Goal: Task Accomplishment & Management: Complete application form

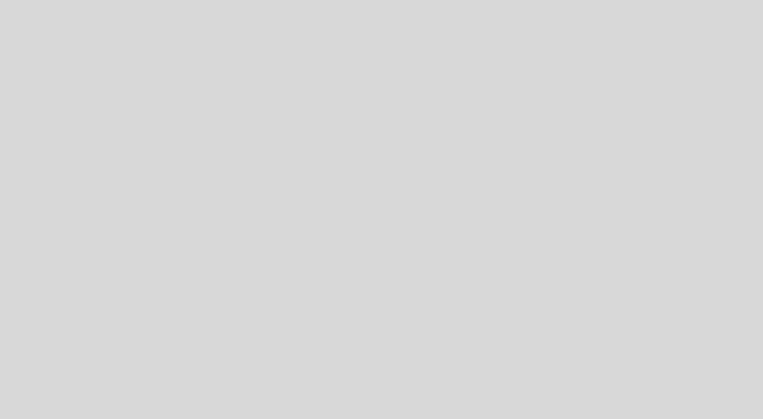
select select "es"
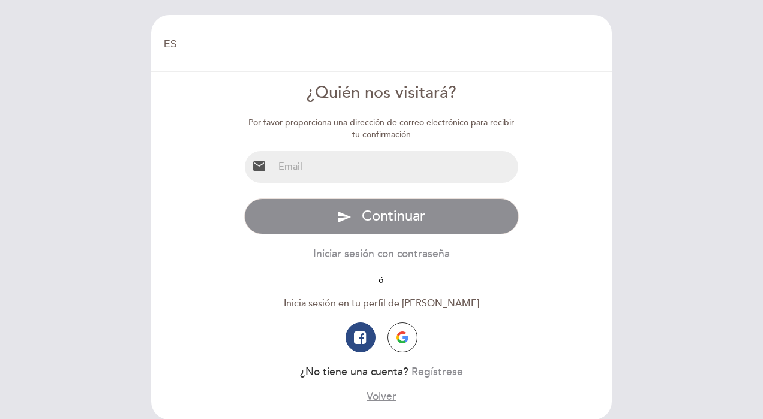
click at [363, 166] on input "email" at bounding box center [396, 167] width 245 height 32
type input "[PERSON_NAME][EMAIL_ADDRESS][DOMAIN_NAME]"
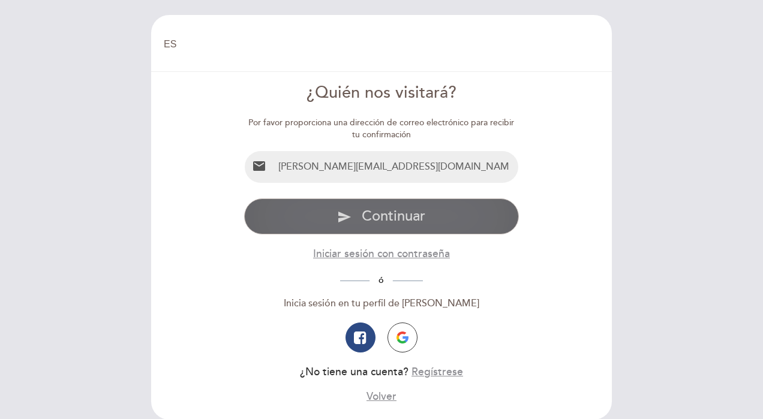
click at [380, 217] on span "Continuar" at bounding box center [394, 216] width 64 height 17
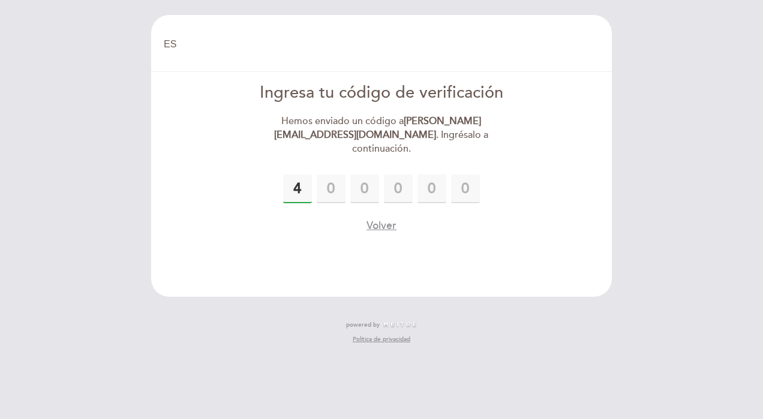
type input "4"
type input "3"
type input "8"
type input "2"
type input "4"
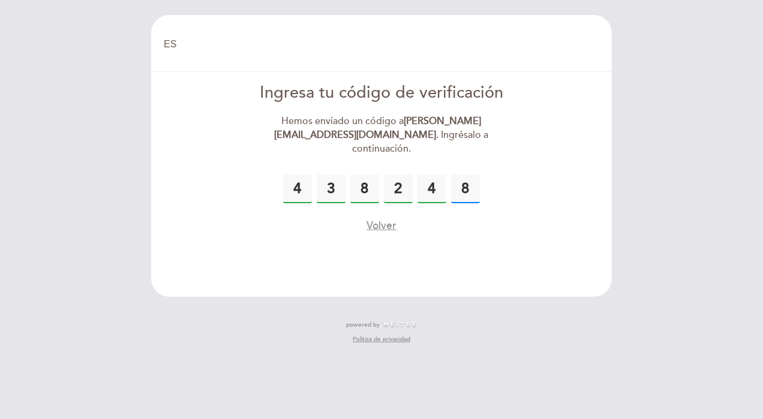
type input "8"
